Goal: Task Accomplishment & Management: Complete application form

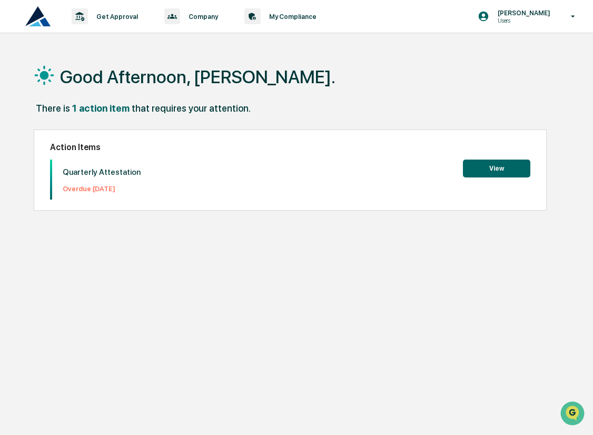
click at [485, 170] on button "View" at bounding box center [496, 168] width 67 height 18
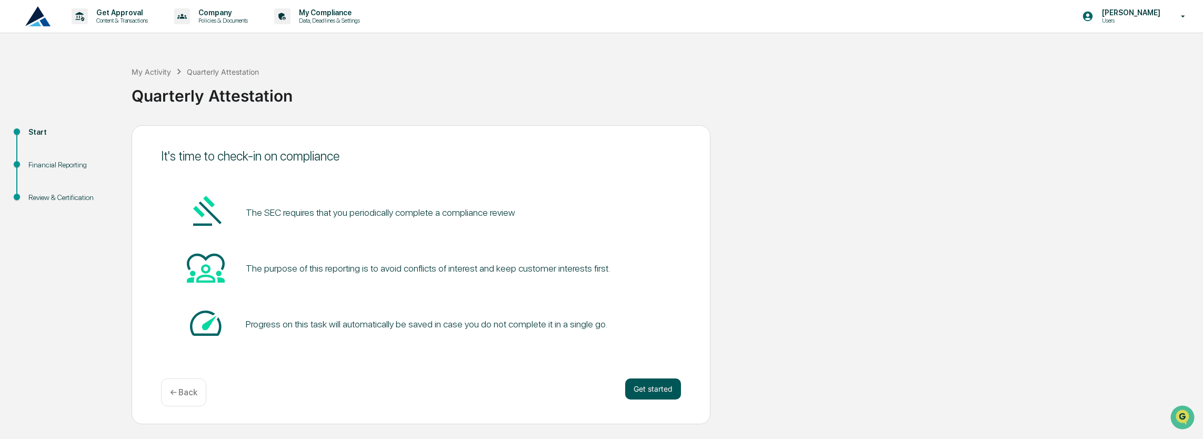
click at [592, 392] on button "Get started" at bounding box center [653, 388] width 56 height 21
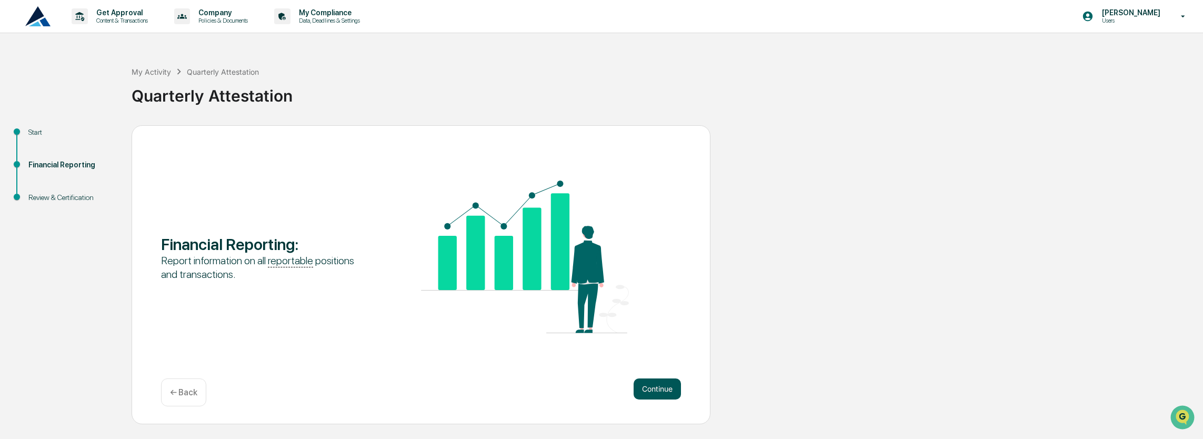
click at [592, 392] on button "Continue" at bounding box center [657, 388] width 47 height 21
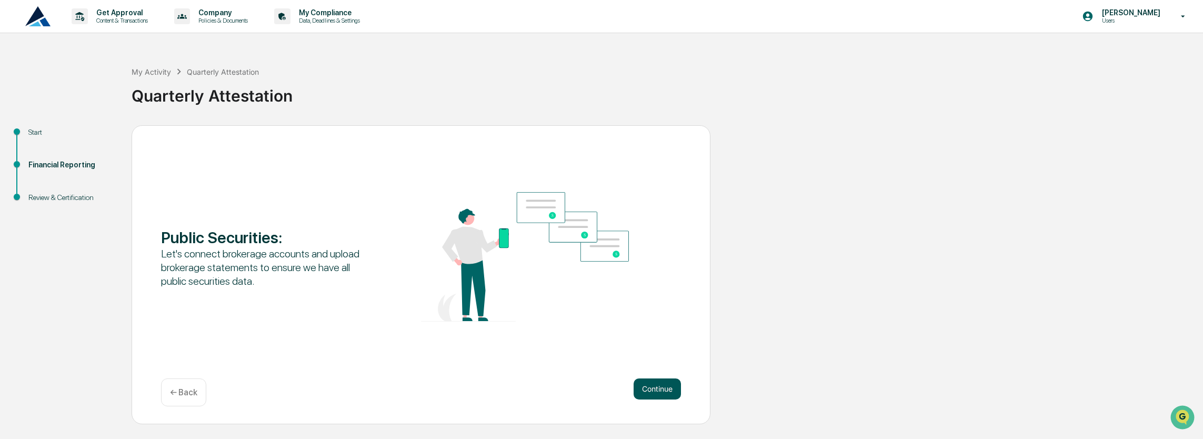
click at [592, 388] on button "Continue" at bounding box center [657, 388] width 47 height 21
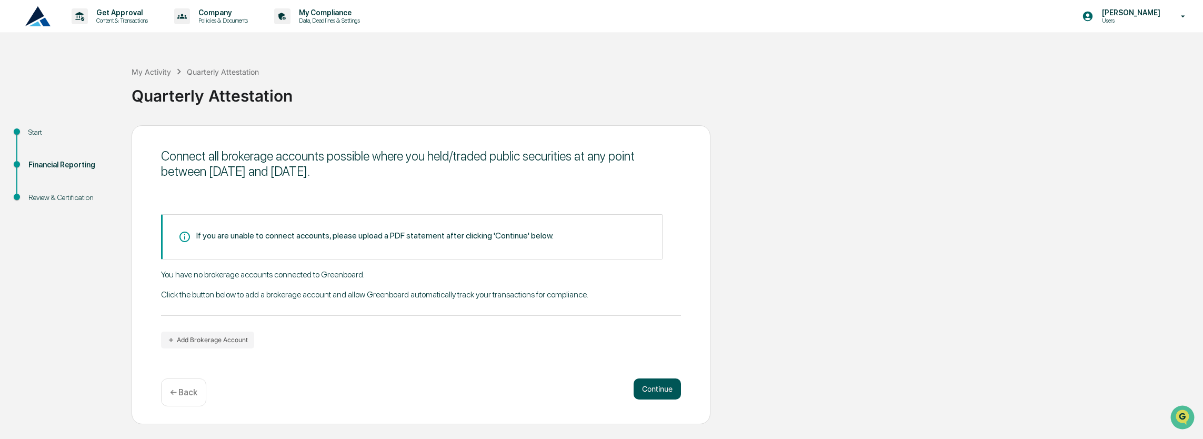
click at [592, 388] on button "Continue" at bounding box center [657, 388] width 47 height 21
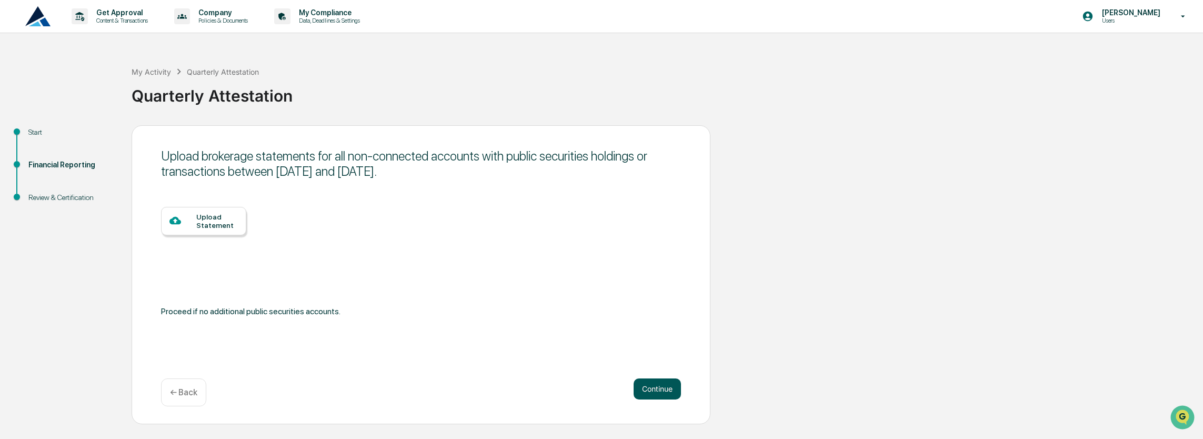
click at [592, 388] on button "Continue" at bounding box center [657, 388] width 47 height 21
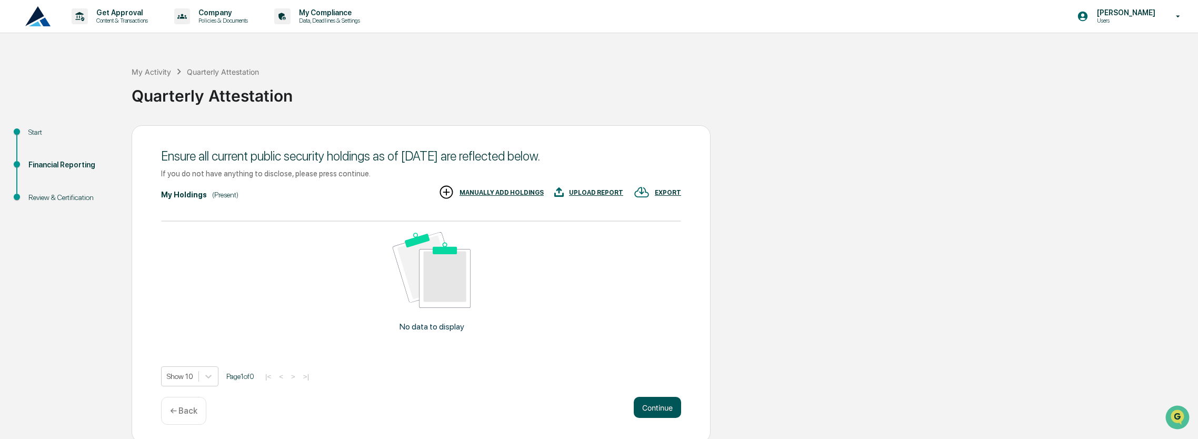
click at [592, 404] on button "Continue" at bounding box center [657, 407] width 47 height 21
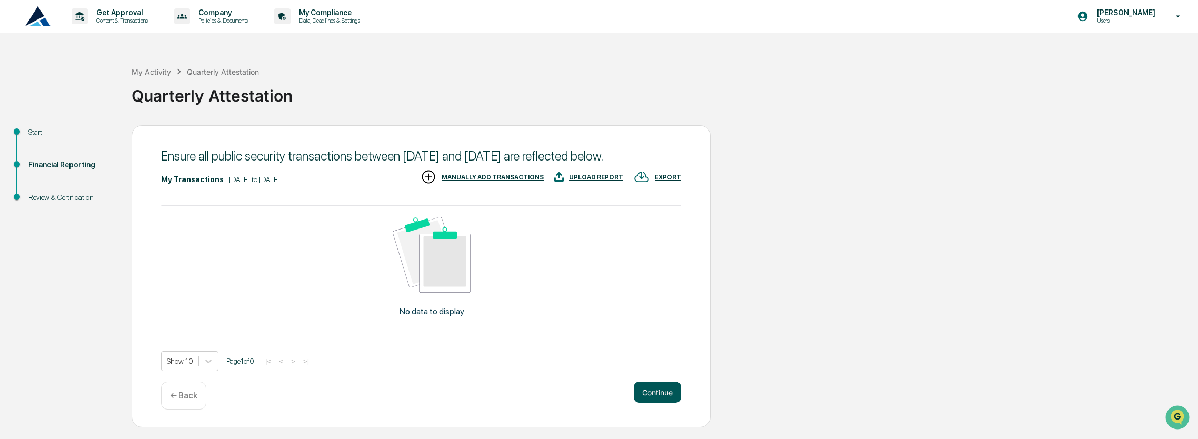
click at [592, 403] on button "Continue" at bounding box center [657, 391] width 47 height 21
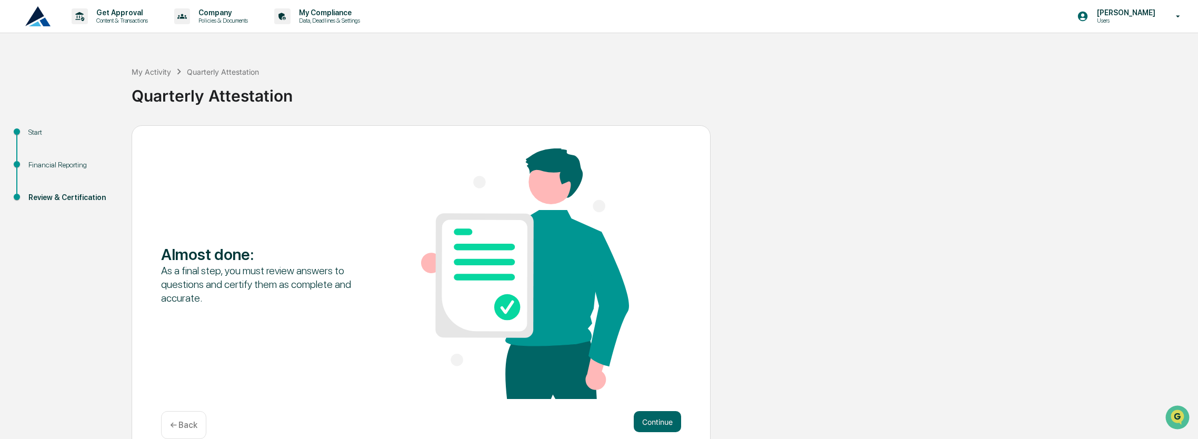
click at [592, 407] on div "Almost done : As a final step, you must review answers to questions and certify…" at bounding box center [421, 291] width 579 height 332
click at [592, 418] on button "Continue" at bounding box center [657, 421] width 47 height 21
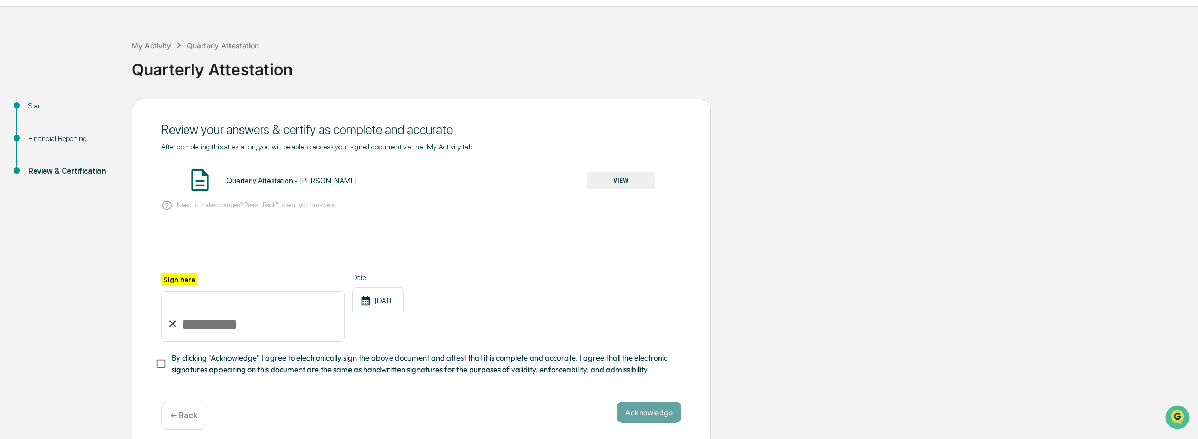
scroll to position [39, 0]
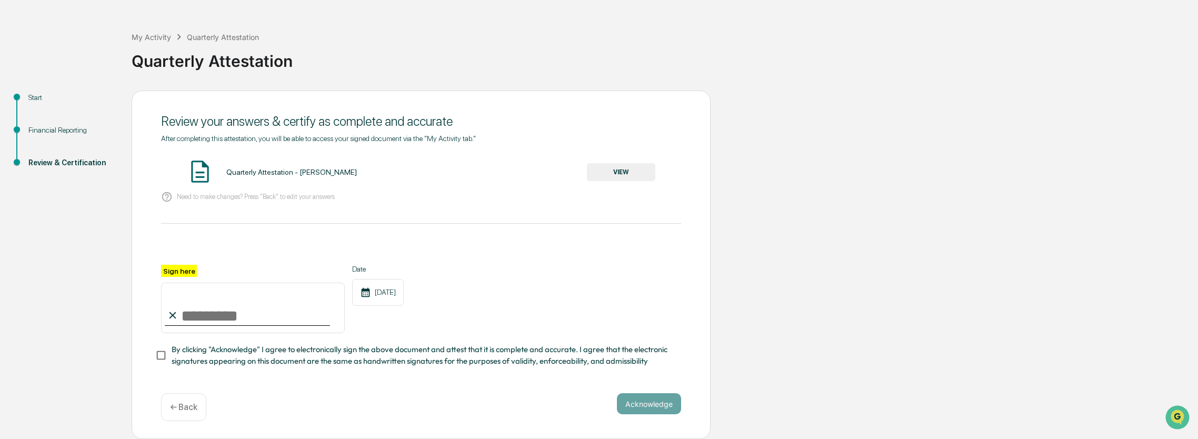
click at [592, 169] on button "VIEW" at bounding box center [621, 172] width 68 height 18
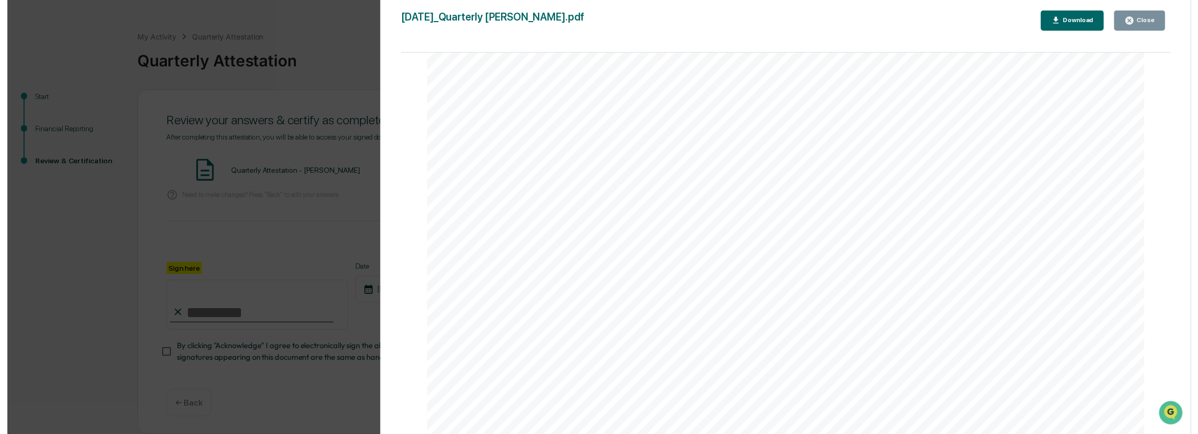
scroll to position [2263, 0]
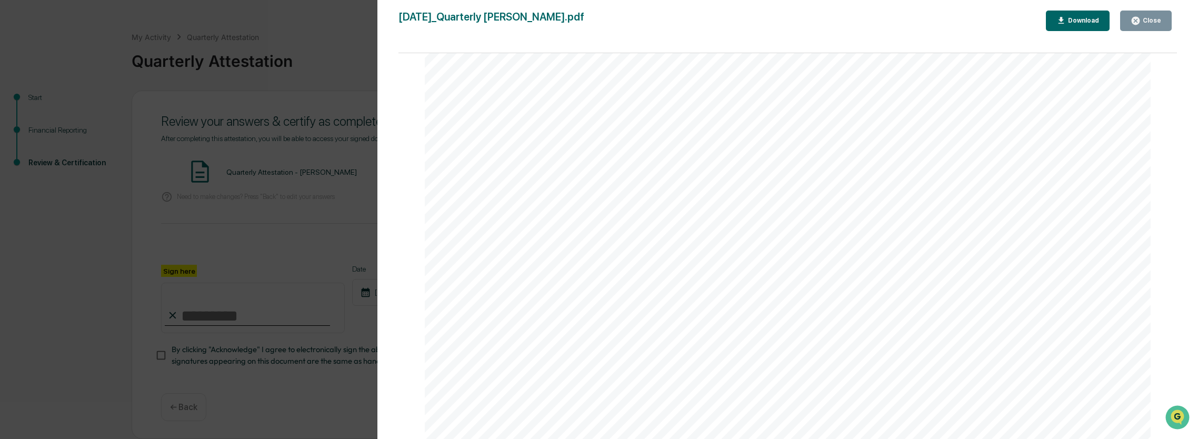
click at [592, 23] on icon "button" at bounding box center [1135, 21] width 10 height 10
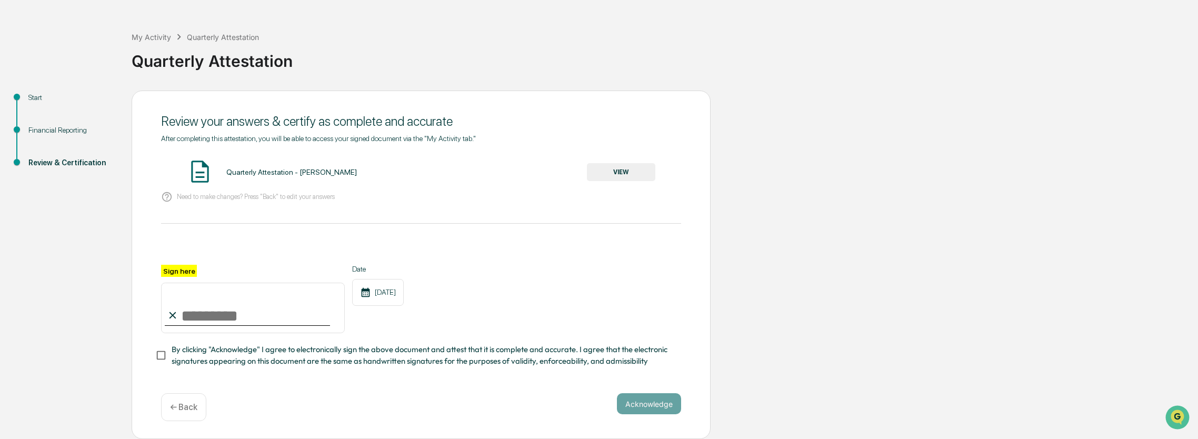
click at [205, 314] on input "Sign here" at bounding box center [253, 308] width 184 height 51
type input "**********"
click at [592, 403] on button "Acknowledge" at bounding box center [649, 403] width 64 height 21
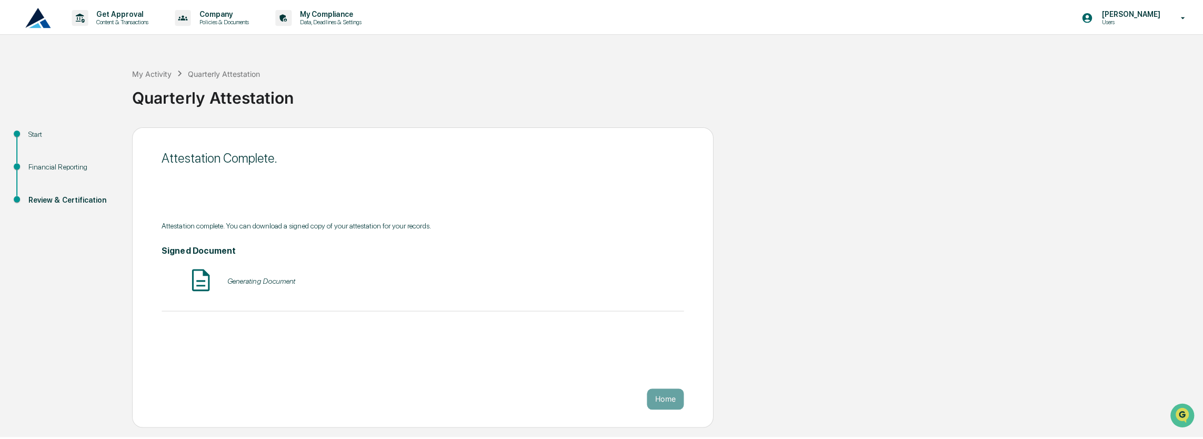
scroll to position [0, 0]
